Goal: Information Seeking & Learning: Learn about a topic

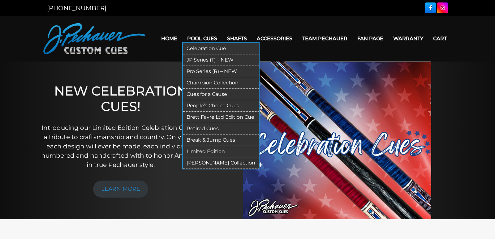
click at [209, 72] on link "Pro Series (R) – NEW" at bounding box center [221, 71] width 76 height 11
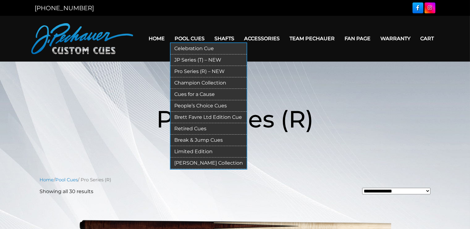
click at [192, 126] on link "Retired Cues" at bounding box center [209, 128] width 76 height 11
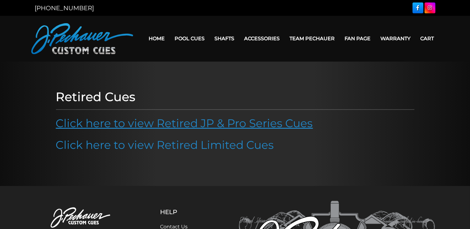
click at [197, 120] on link "Click here to view Retired JP & Pro Series Cues" at bounding box center [184, 123] width 257 height 14
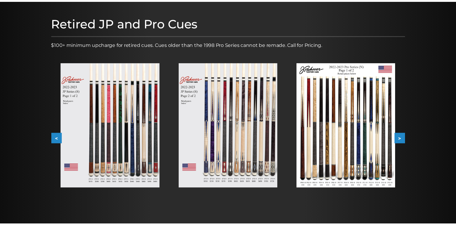
scroll to position [79, 0]
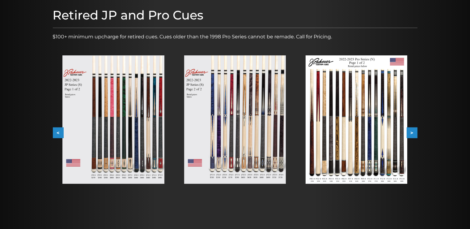
click at [415, 133] on button ">" at bounding box center [412, 132] width 11 height 11
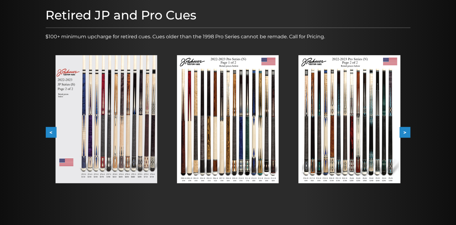
click at [93, 133] on img at bounding box center [106, 119] width 102 height 128
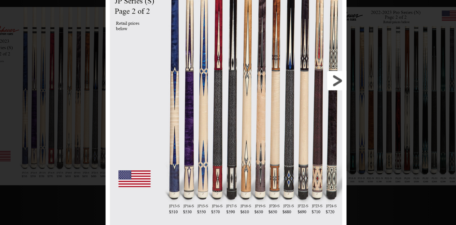
click at [306, 109] on link at bounding box center [276, 108] width 78 height 216
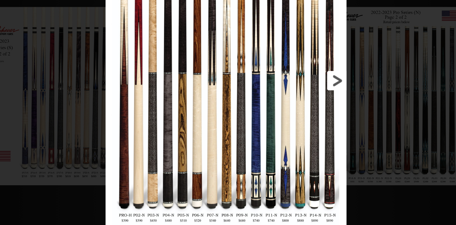
click at [306, 109] on link at bounding box center [276, 108] width 78 height 216
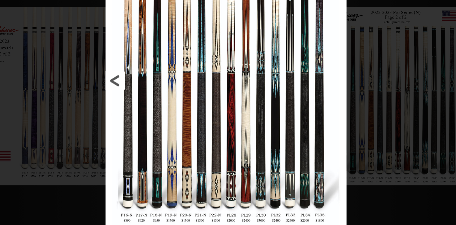
click at [147, 109] on link at bounding box center [181, 108] width 78 height 216
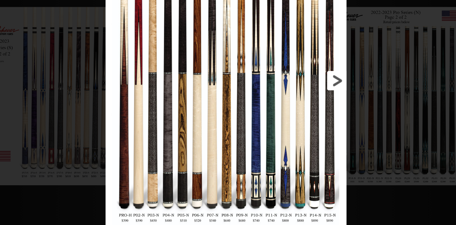
click at [303, 111] on link at bounding box center [276, 108] width 78 height 216
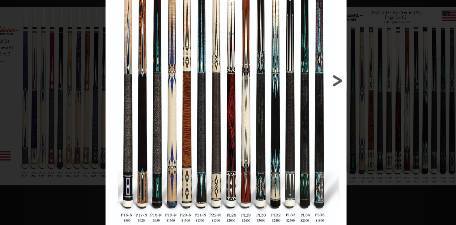
click at [303, 111] on link at bounding box center [276, 108] width 78 height 216
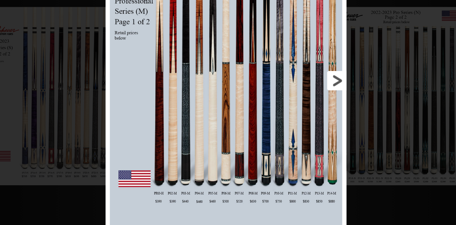
click at [303, 111] on link at bounding box center [276, 108] width 78 height 216
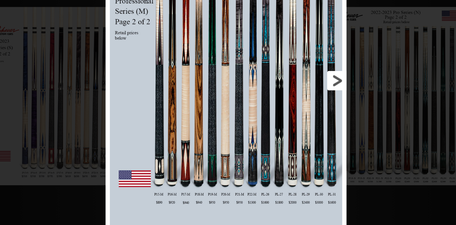
click at [303, 111] on link at bounding box center [276, 108] width 78 height 216
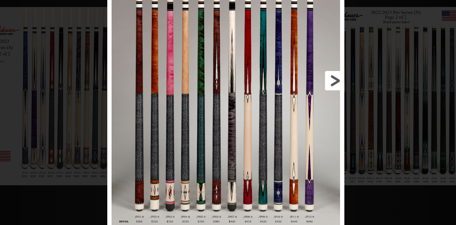
click at [303, 111] on link at bounding box center [274, 108] width 77 height 216
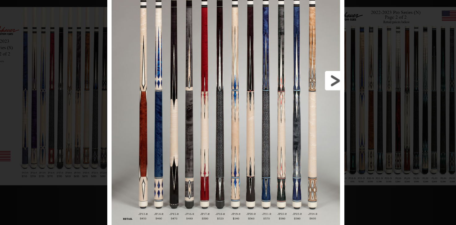
click at [303, 111] on link at bounding box center [274, 108] width 77 height 216
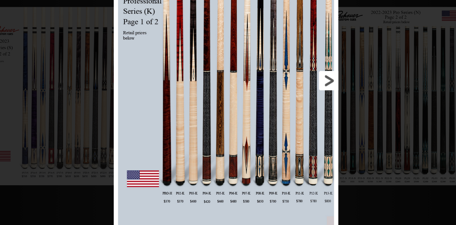
click at [303, 111] on link at bounding box center [272, 108] width 73 height 216
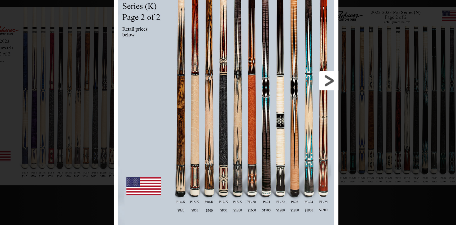
click at [303, 111] on link at bounding box center [272, 108] width 73 height 216
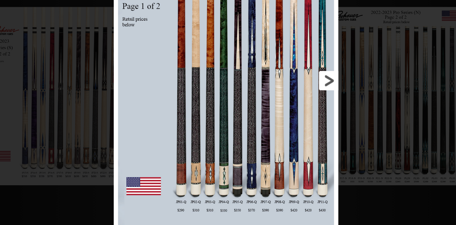
click at [302, 111] on link at bounding box center [272, 108] width 73 height 216
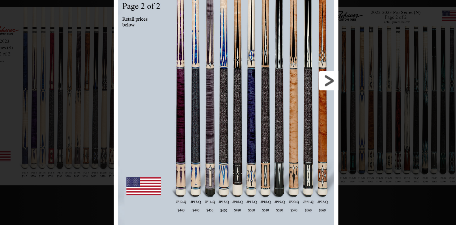
click at [302, 111] on link at bounding box center [272, 108] width 73 height 216
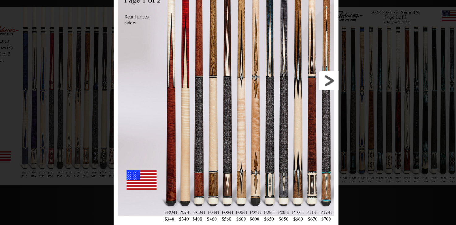
click at [302, 111] on link at bounding box center [272, 108] width 73 height 216
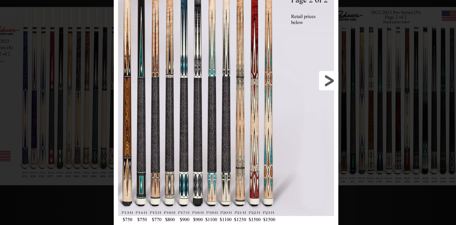
click at [302, 111] on link at bounding box center [272, 108] width 73 height 216
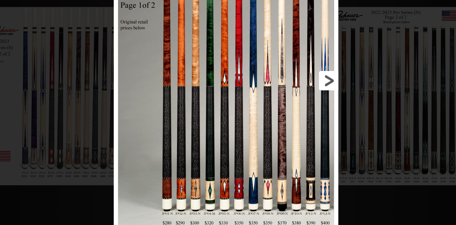
click at [302, 111] on link at bounding box center [272, 108] width 73 height 216
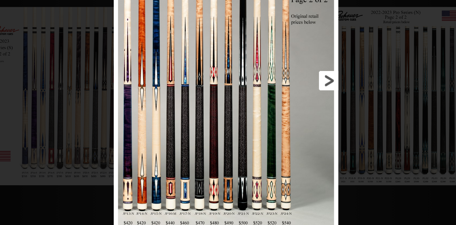
click at [302, 111] on link at bounding box center [272, 108] width 73 height 216
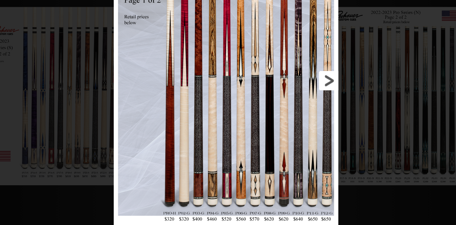
click at [302, 111] on link at bounding box center [272, 108] width 73 height 216
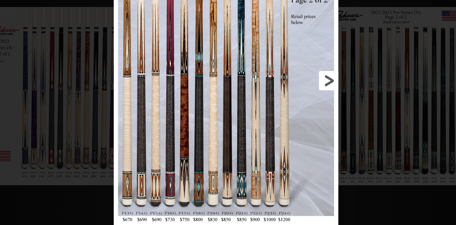
click at [302, 111] on link at bounding box center [272, 108] width 73 height 216
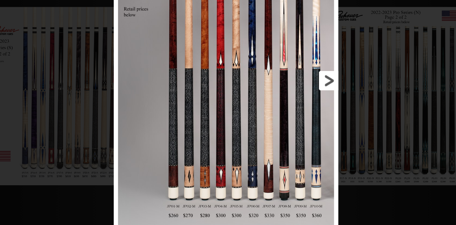
click at [302, 111] on link at bounding box center [272, 108] width 73 height 216
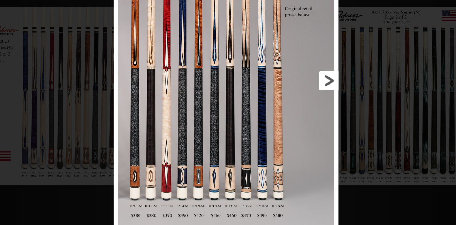
click at [302, 111] on link at bounding box center [272, 108] width 73 height 216
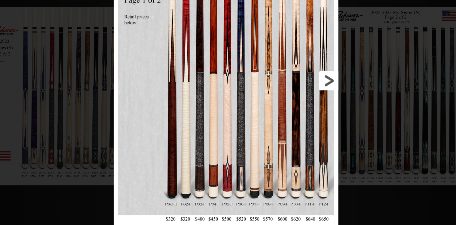
click at [302, 111] on link at bounding box center [272, 108] width 73 height 216
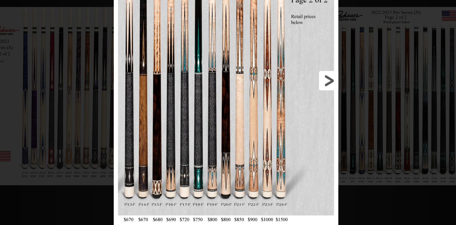
click at [302, 111] on link at bounding box center [272, 108] width 73 height 216
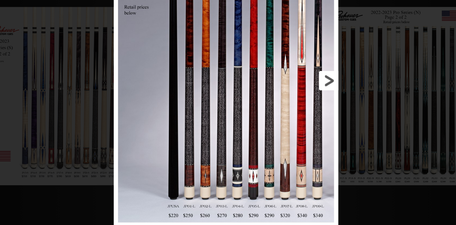
click at [302, 111] on link at bounding box center [272, 108] width 73 height 216
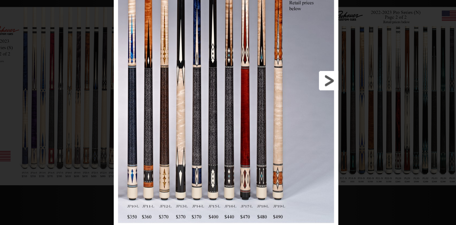
click at [302, 111] on link at bounding box center [272, 108] width 73 height 216
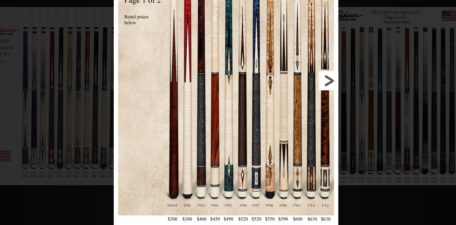
click at [302, 111] on link at bounding box center [272, 108] width 73 height 216
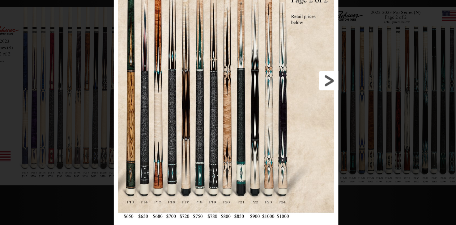
click at [302, 111] on link at bounding box center [272, 108] width 73 height 216
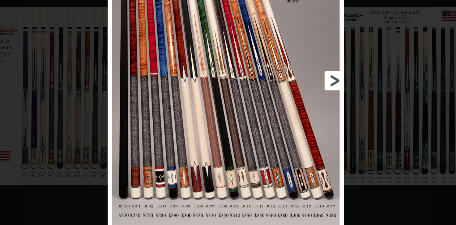
click at [303, 110] on link at bounding box center [274, 108] width 76 height 216
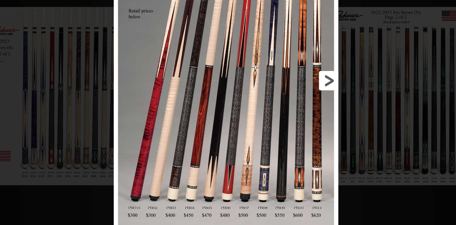
click at [303, 110] on link at bounding box center [272, 108] width 73 height 216
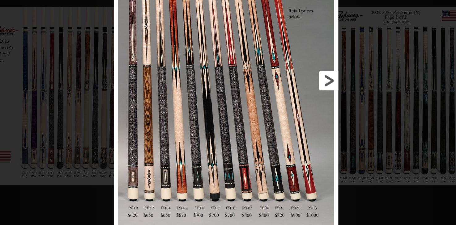
click at [303, 110] on link at bounding box center [272, 108] width 73 height 216
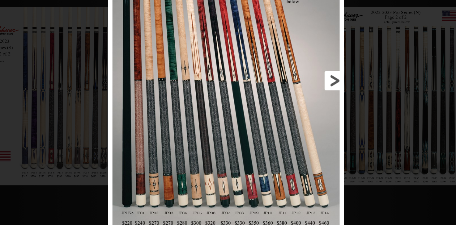
click at [305, 108] on link at bounding box center [274, 108] width 76 height 216
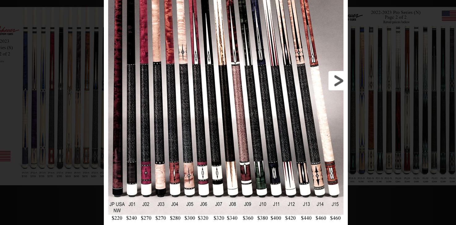
click at [305, 107] on link at bounding box center [276, 108] width 79 height 216
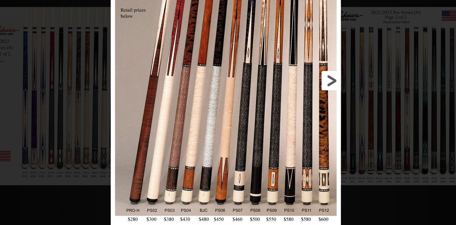
click at [305, 107] on link at bounding box center [273, 108] width 75 height 216
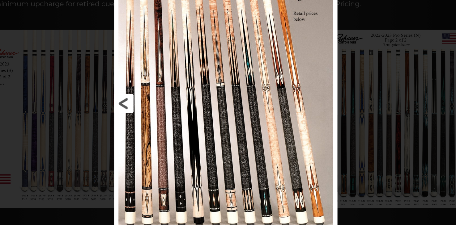
click at [173, 68] on link at bounding box center [184, 108] width 72 height 216
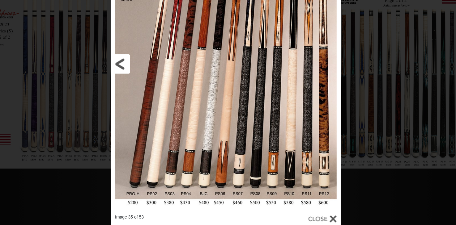
scroll to position [81, 0]
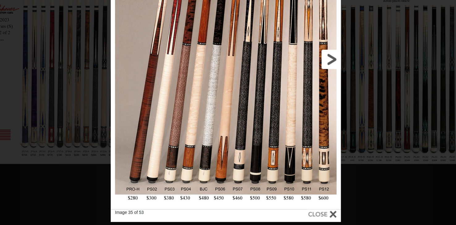
click at [304, 103] on link at bounding box center [273, 106] width 75 height 216
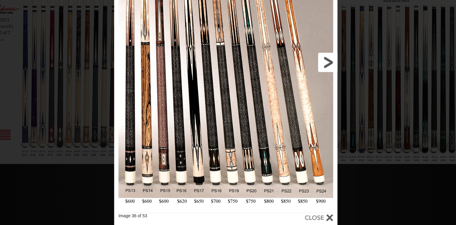
click at [301, 112] on link at bounding box center [272, 108] width 72 height 216
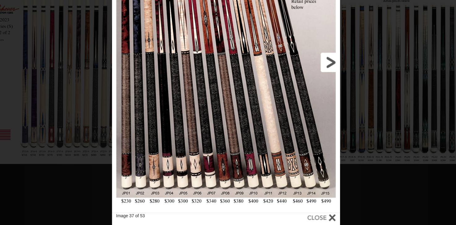
click at [301, 112] on link at bounding box center [273, 108] width 74 height 216
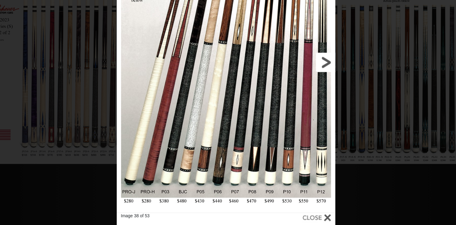
click at [301, 112] on link at bounding box center [271, 108] width 71 height 216
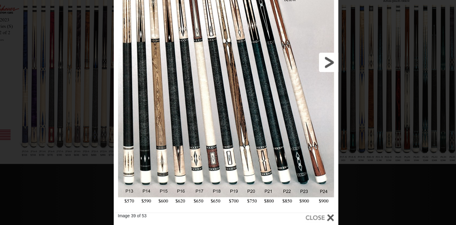
click at [301, 112] on link at bounding box center [272, 108] width 73 height 216
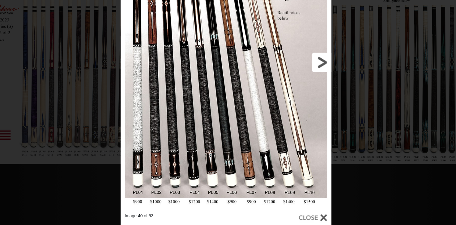
click at [301, 112] on link at bounding box center [270, 108] width 68 height 216
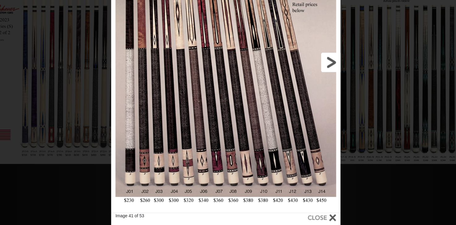
click at [301, 112] on link at bounding box center [273, 108] width 74 height 216
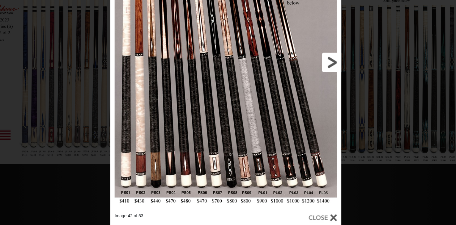
click at [301, 112] on link at bounding box center [273, 108] width 75 height 216
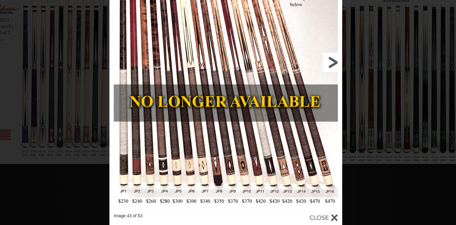
click at [301, 112] on link at bounding box center [273, 108] width 75 height 216
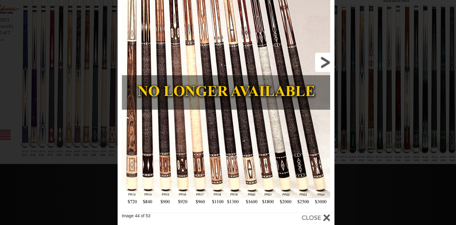
click at [300, 112] on link at bounding box center [271, 108] width 70 height 216
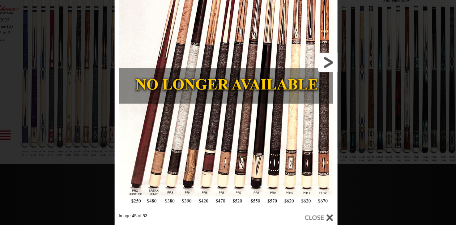
click at [300, 105] on link at bounding box center [272, 108] width 72 height 216
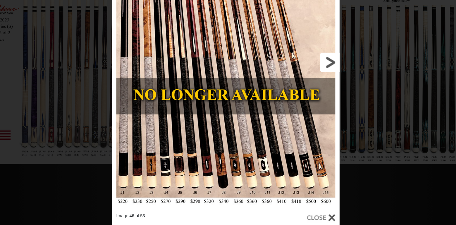
click at [300, 105] on link at bounding box center [273, 108] width 74 height 216
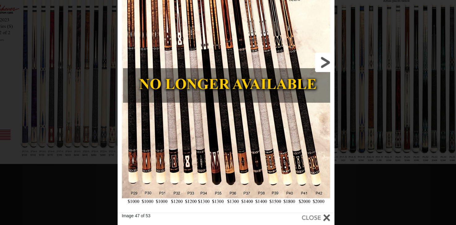
click at [300, 105] on link at bounding box center [271, 108] width 70 height 216
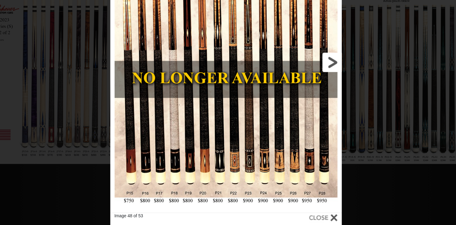
click at [300, 106] on link at bounding box center [273, 108] width 75 height 216
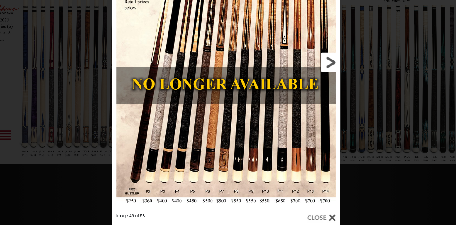
click at [301, 106] on link at bounding box center [273, 108] width 74 height 216
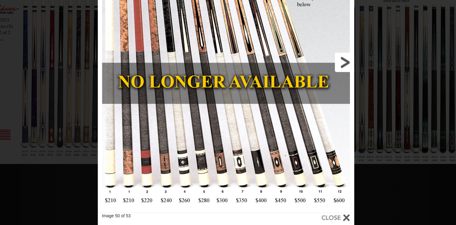
click at [301, 106] on link at bounding box center [278, 108] width 83 height 216
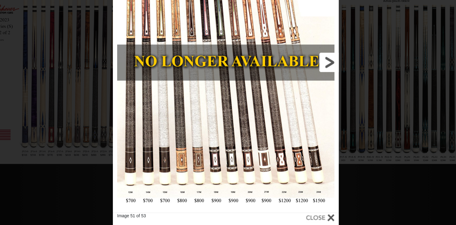
click at [301, 106] on link at bounding box center [272, 108] width 73 height 216
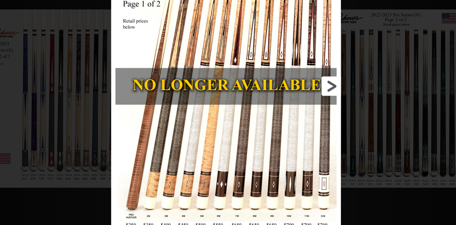
click at [301, 104] on link at bounding box center [273, 108] width 74 height 216
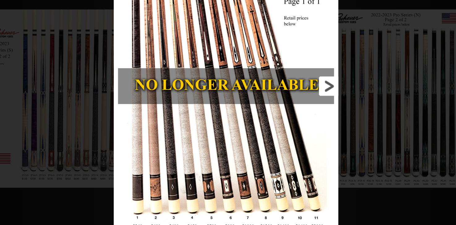
click at [301, 104] on link at bounding box center [272, 108] width 73 height 216
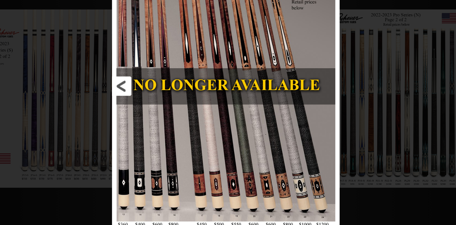
click at [157, 106] on link at bounding box center [183, 108] width 74 height 216
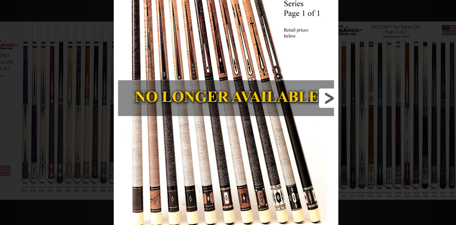
click at [299, 106] on link at bounding box center [272, 108] width 73 height 216
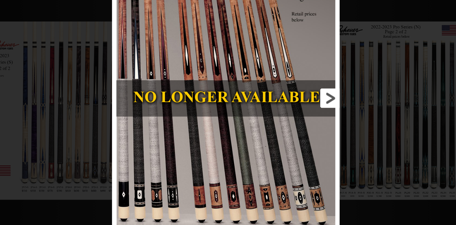
click at [299, 106] on link at bounding box center [273, 108] width 74 height 216
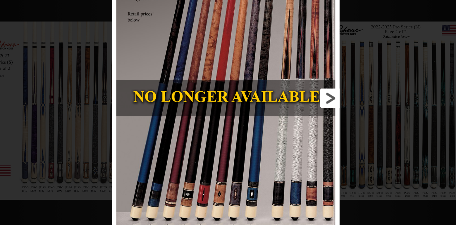
click at [299, 106] on link at bounding box center [273, 108] width 74 height 216
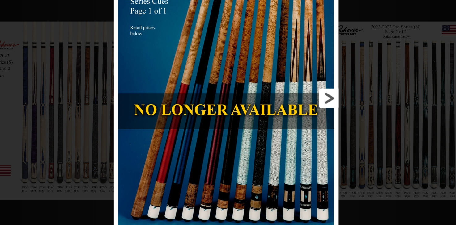
click at [298, 106] on link at bounding box center [272, 108] width 73 height 216
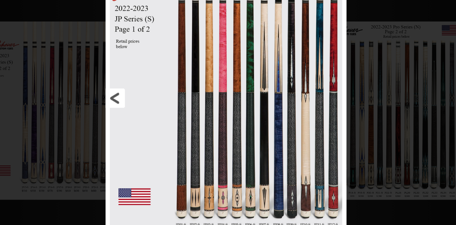
click at [150, 104] on link at bounding box center [181, 108] width 78 height 216
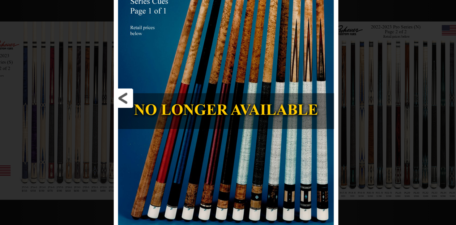
click at [154, 106] on link at bounding box center [183, 108] width 73 height 216
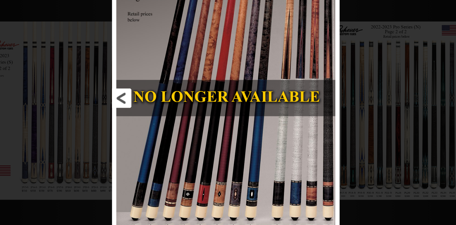
click at [155, 107] on link at bounding box center [183, 108] width 74 height 216
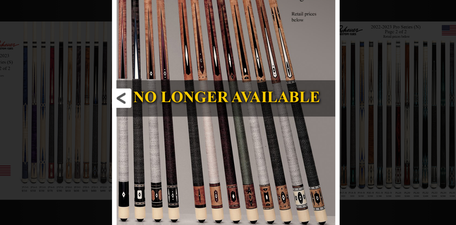
click at [155, 107] on link at bounding box center [183, 108] width 74 height 216
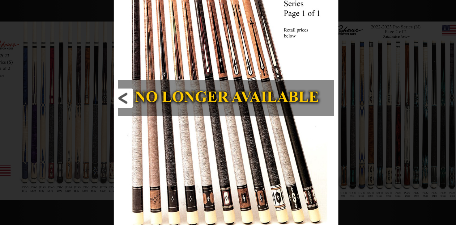
click at [155, 107] on link at bounding box center [183, 108] width 73 height 216
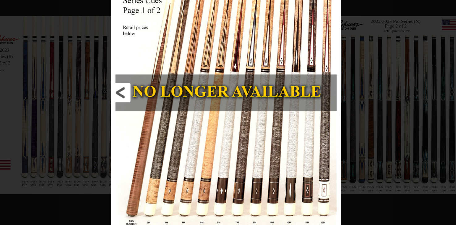
click at [157, 108] on link at bounding box center [183, 108] width 74 height 216
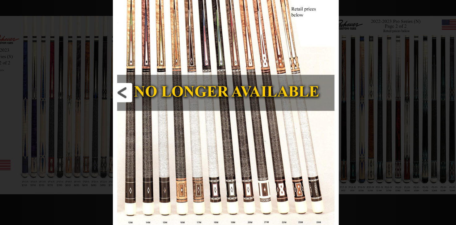
click at [156, 109] on link at bounding box center [183, 108] width 73 height 216
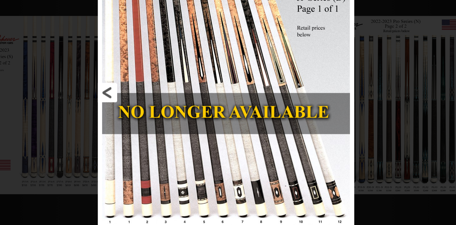
click at [156, 109] on link at bounding box center [177, 108] width 83 height 216
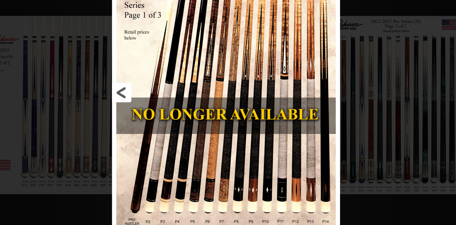
click at [156, 109] on link at bounding box center [183, 108] width 74 height 216
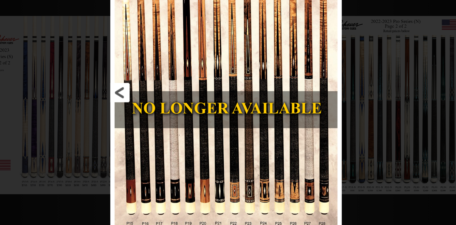
click at [156, 109] on link at bounding box center [182, 108] width 75 height 216
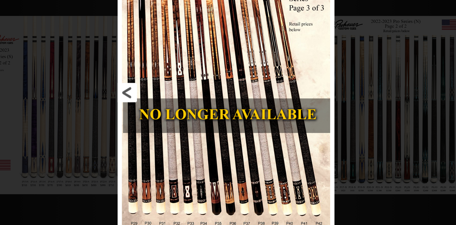
click at [157, 107] on link at bounding box center [185, 108] width 70 height 216
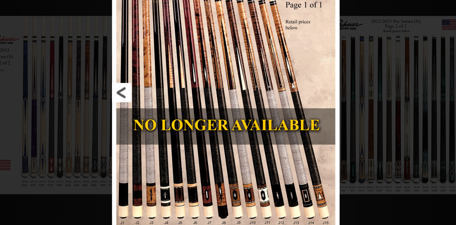
click at [155, 107] on link at bounding box center [183, 108] width 74 height 216
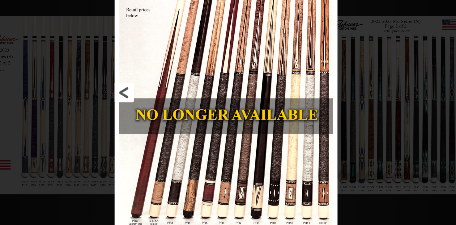
click at [155, 107] on link at bounding box center [184, 108] width 72 height 216
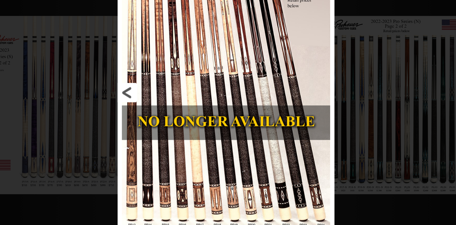
click at [157, 107] on link at bounding box center [185, 108] width 70 height 216
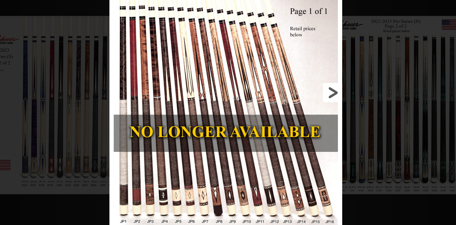
click at [303, 110] on link at bounding box center [273, 108] width 75 height 216
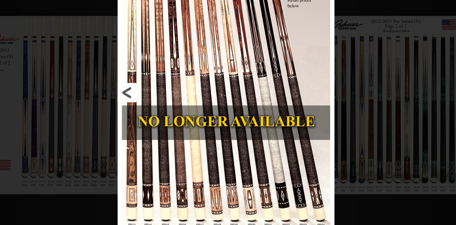
click at [158, 104] on link at bounding box center [185, 108] width 70 height 216
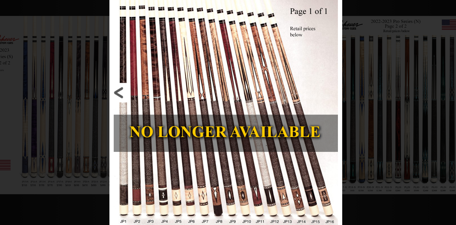
click at [153, 104] on link at bounding box center [181, 108] width 75 height 216
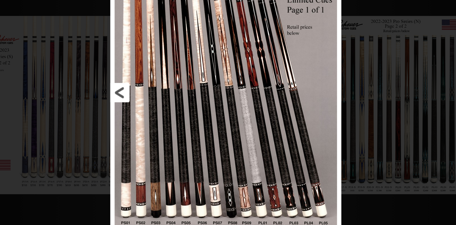
click at [154, 104] on link at bounding box center [182, 108] width 75 height 216
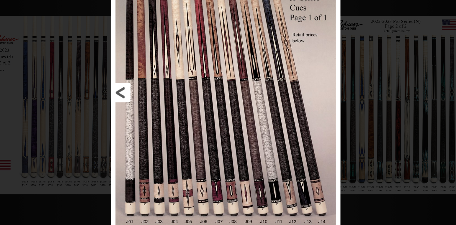
click at [152, 107] on link at bounding box center [183, 108] width 74 height 216
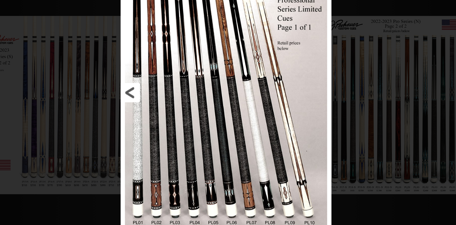
click at [160, 106] on link at bounding box center [186, 108] width 68 height 216
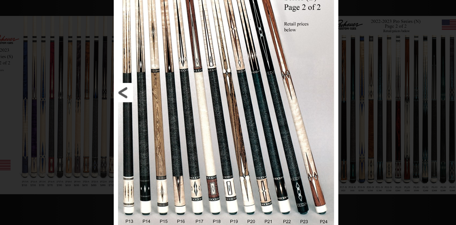
click at [158, 107] on link at bounding box center [183, 108] width 73 height 216
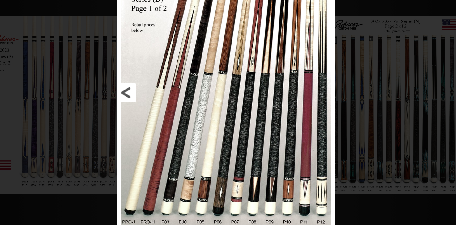
click at [158, 107] on link at bounding box center [185, 108] width 71 height 216
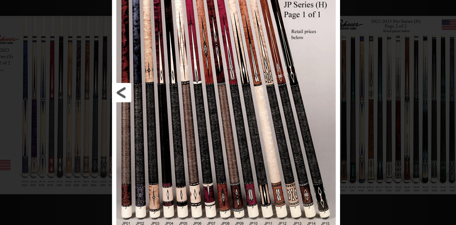
click at [158, 107] on link at bounding box center [183, 108] width 74 height 216
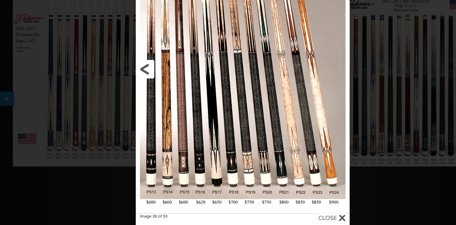
scroll to position [80, 0]
